Goal: Find specific page/section: Find specific page/section

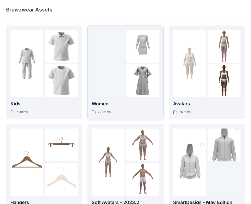
click at [147, 71] on img at bounding box center [142, 80] width 33 height 33
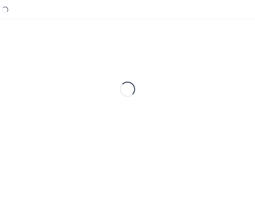
click at [147, 71] on div "Loading..." at bounding box center [127, 90] width 243 height 128
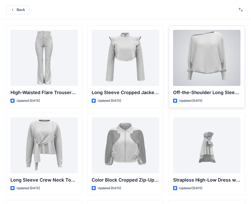
click at [222, 63] on div at bounding box center [206, 58] width 67 height 56
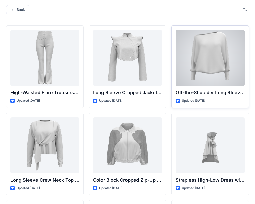
click at [222, 63] on div "Back High-Waisted Flare Trousers with Button Detail Updated [DATE] Long Sleeve …" at bounding box center [127, 197] width 255 height 395
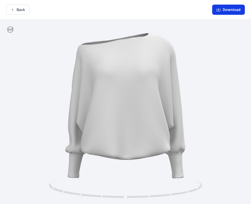
click at [226, 12] on button "Download" at bounding box center [228, 10] width 33 height 10
